Goal: Navigation & Orientation: Find specific page/section

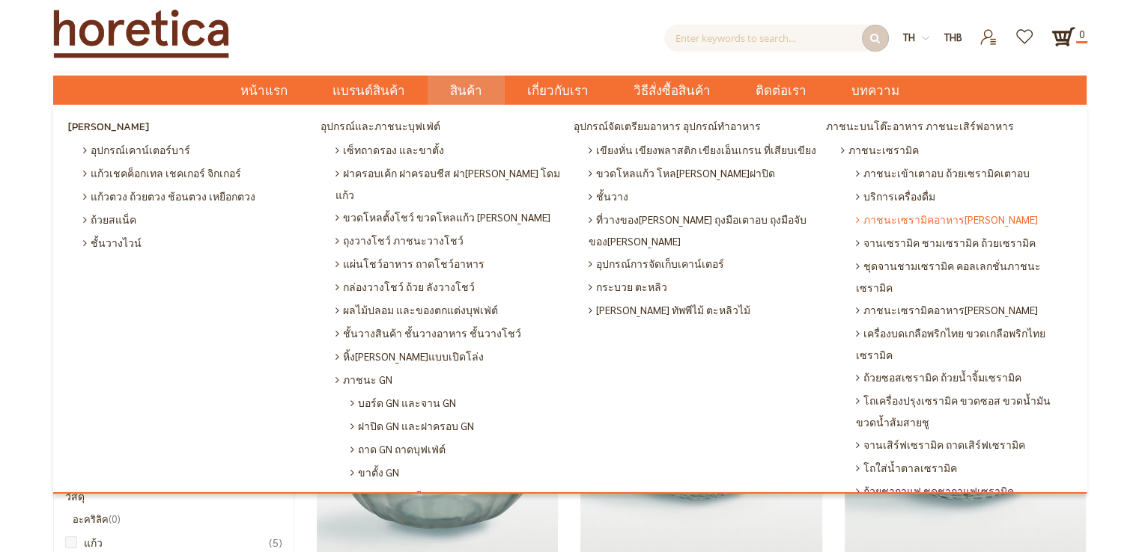
click at [934, 214] on span "ภาชนะเซรามิคอาหาร[PERSON_NAME]" at bounding box center [947, 219] width 182 height 23
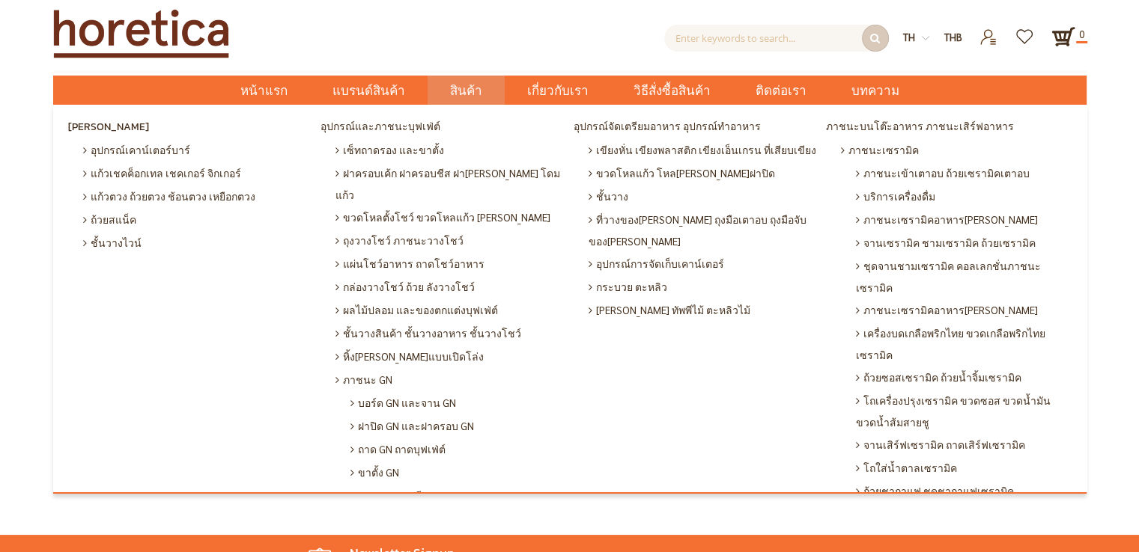
click at [478, 91] on span "สินค้า" at bounding box center [466, 91] width 32 height 31
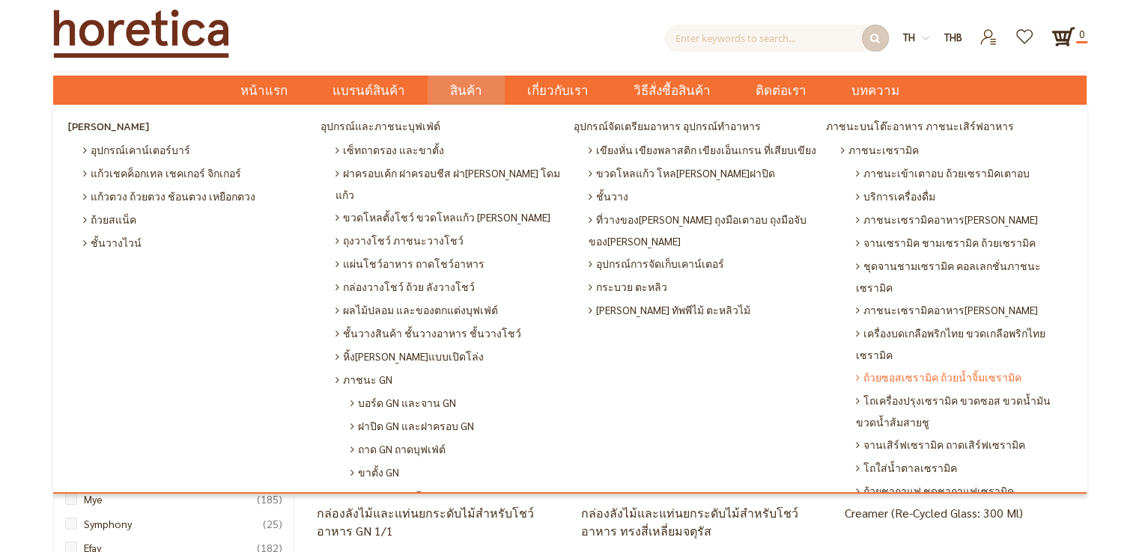
click at [917, 366] on span "ถ้วยซอสเซรามิค ถ้วยน้ำจิ้มเซรามิค" at bounding box center [938, 377] width 165 height 23
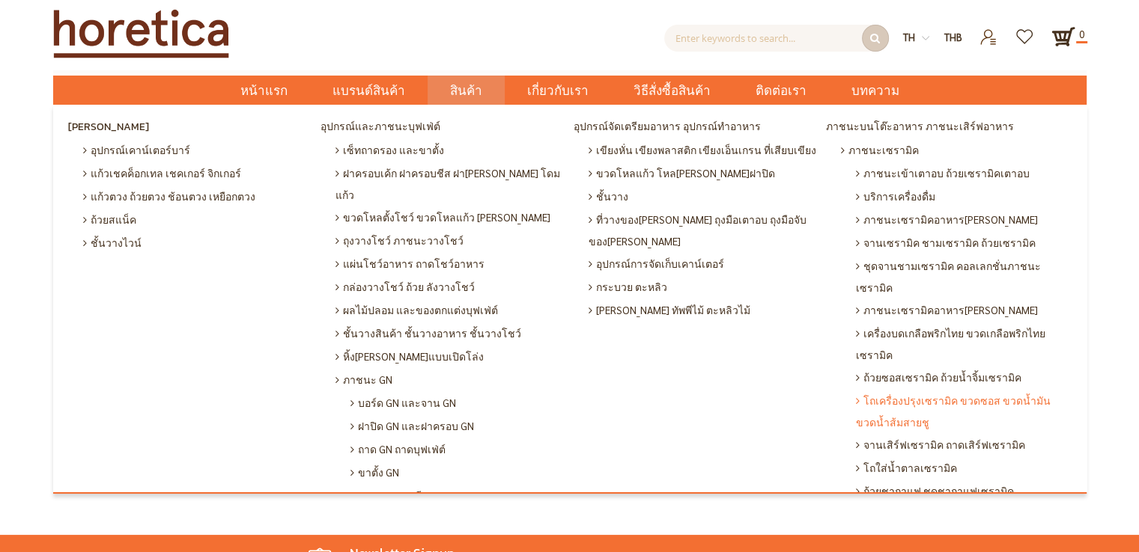
scroll to position [75, 0]
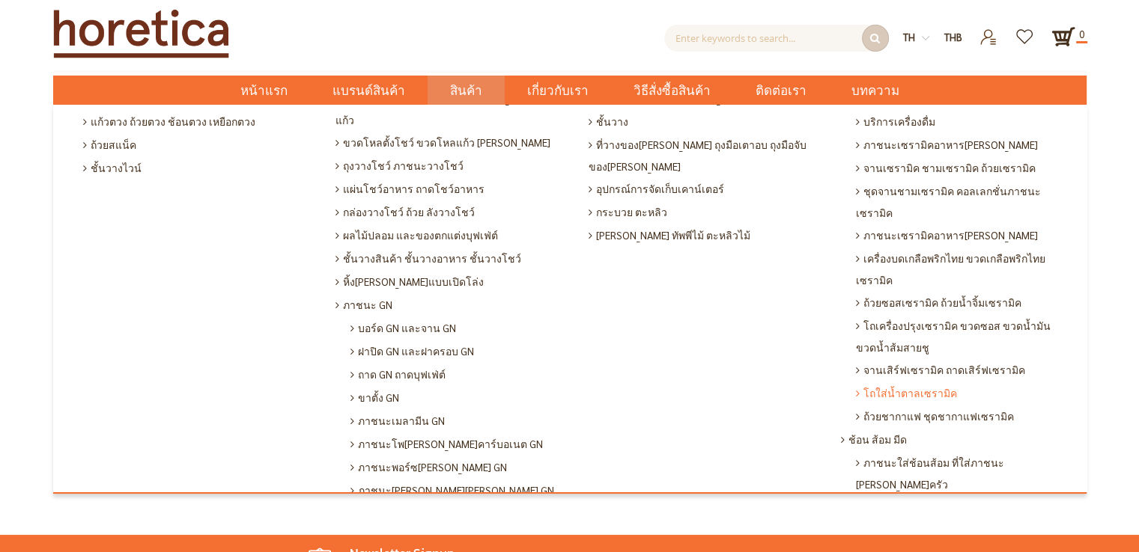
click at [896, 382] on span "โถใส่น้ำตาลเซรามิค" at bounding box center [906, 393] width 101 height 23
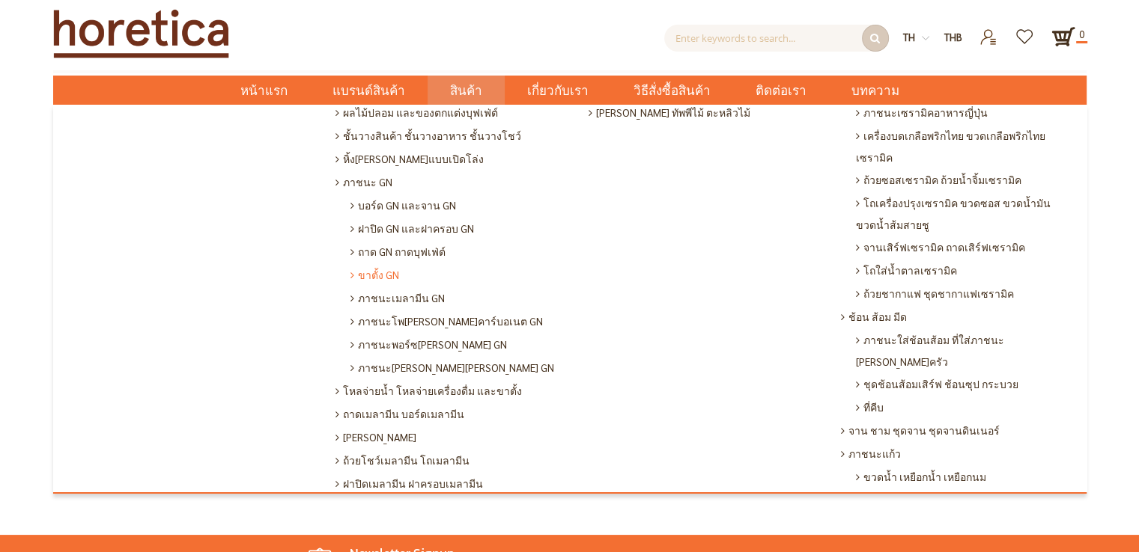
scroll to position [225, 0]
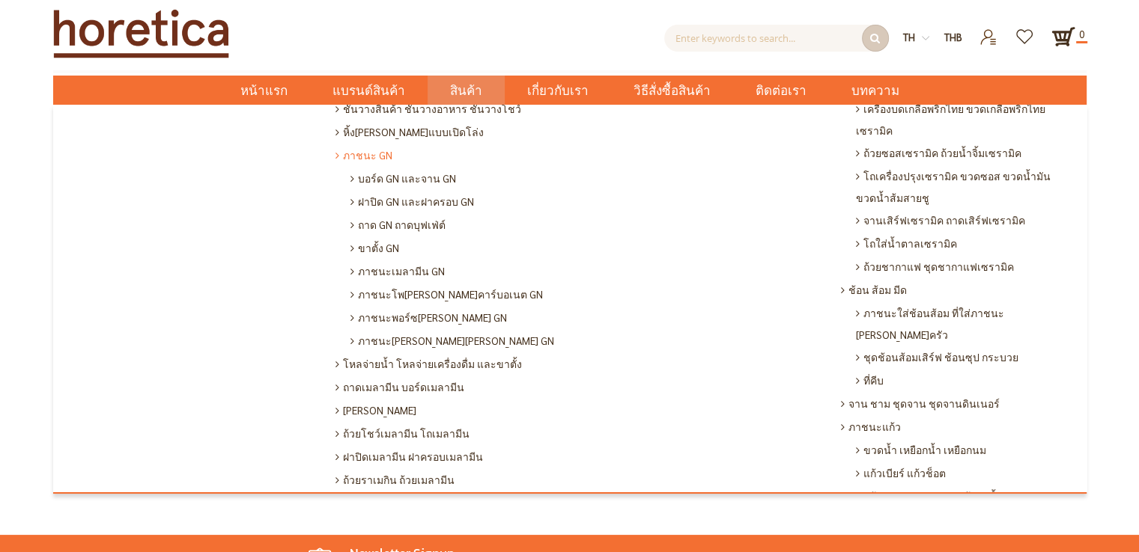
click at [368, 144] on span "ภาชนะ GN" at bounding box center [363, 155] width 57 height 23
